Goal: Task Accomplishment & Management: Use online tool/utility

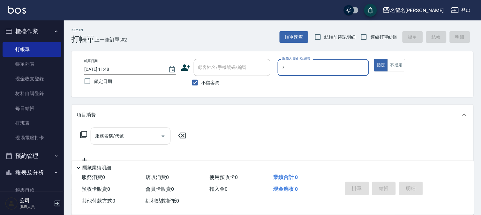
type input "7"
type button "true"
type input "陳怡伶-7"
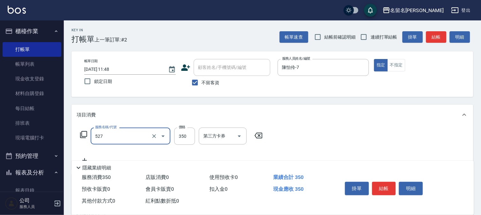
type input "頭皮養護A(527)"
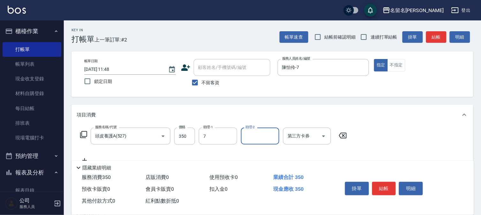
type input "陳怡伶-7"
click at [385, 182] on button "結帳" at bounding box center [384, 188] width 24 height 13
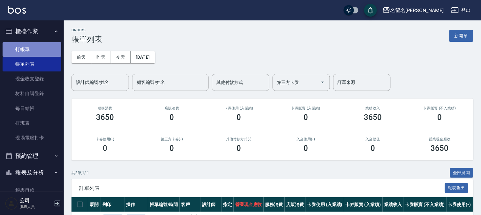
click at [45, 45] on link "打帳單" at bounding box center [32, 49] width 59 height 15
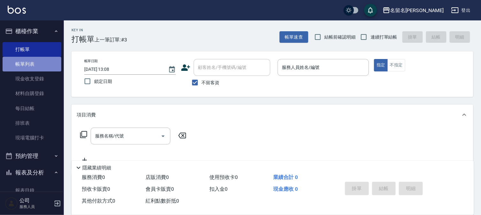
click at [39, 64] on link "帳單列表" at bounding box center [32, 64] width 59 height 15
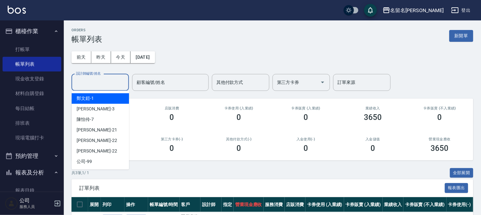
drag, startPoint x: 88, startPoint y: 78, endPoint x: 115, endPoint y: 115, distance: 45.2
click at [89, 79] on input "設計師編號/姓名" at bounding box center [100, 82] width 52 height 11
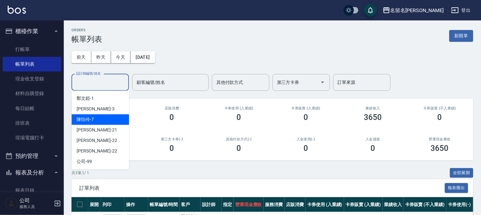
click at [116, 117] on div "[PERSON_NAME]-7" at bounding box center [99, 119] width 57 height 11
type input "陳怡伶-7"
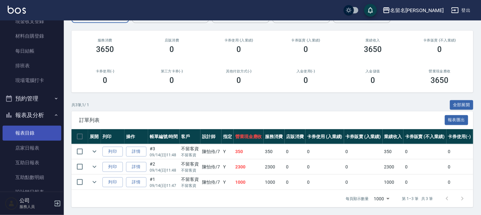
scroll to position [123, 0]
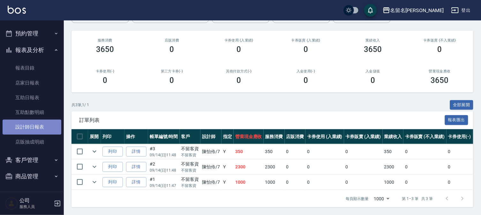
click at [40, 129] on link "設計師日報表" at bounding box center [32, 127] width 59 height 15
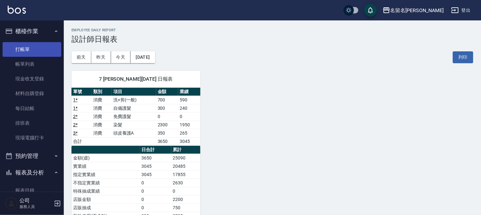
click at [31, 51] on link "打帳單" at bounding box center [32, 49] width 59 height 15
